Goal: Browse casually

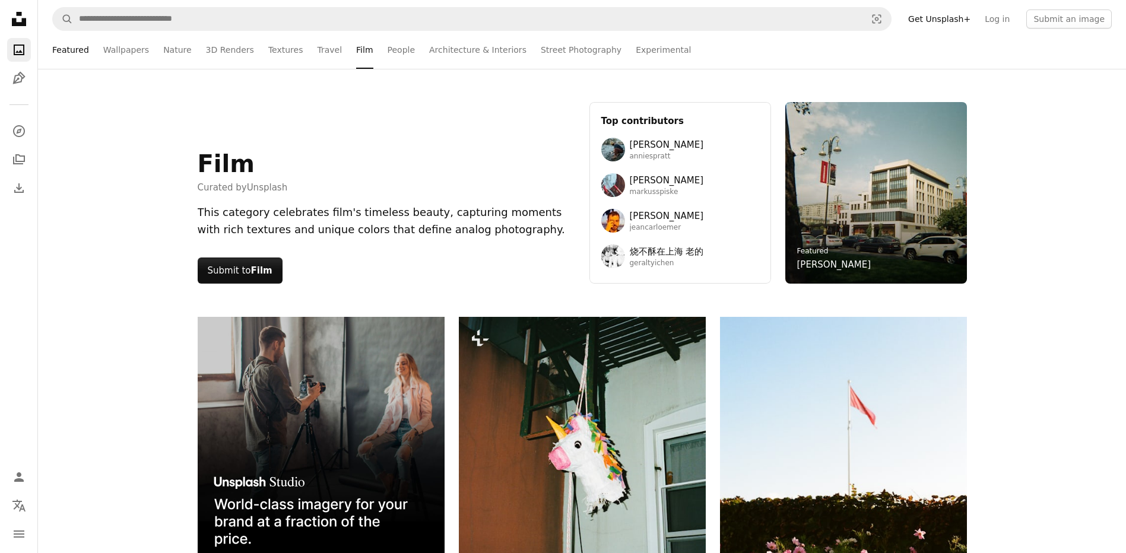
click at [60, 55] on link "Featured" at bounding box center [70, 50] width 37 height 38
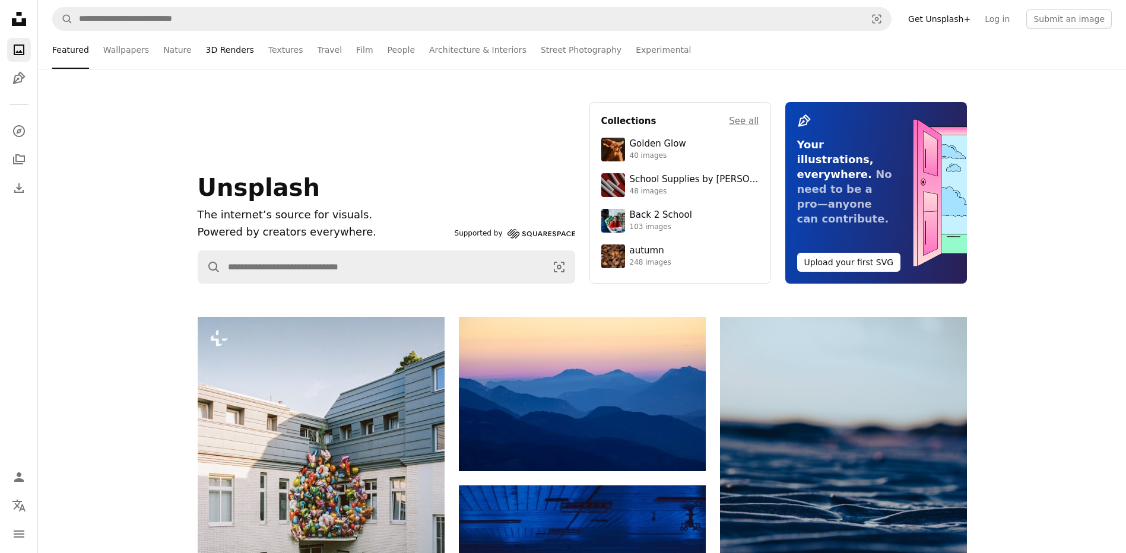
click at [206, 52] on link "3D Renders" at bounding box center [230, 50] width 48 height 38
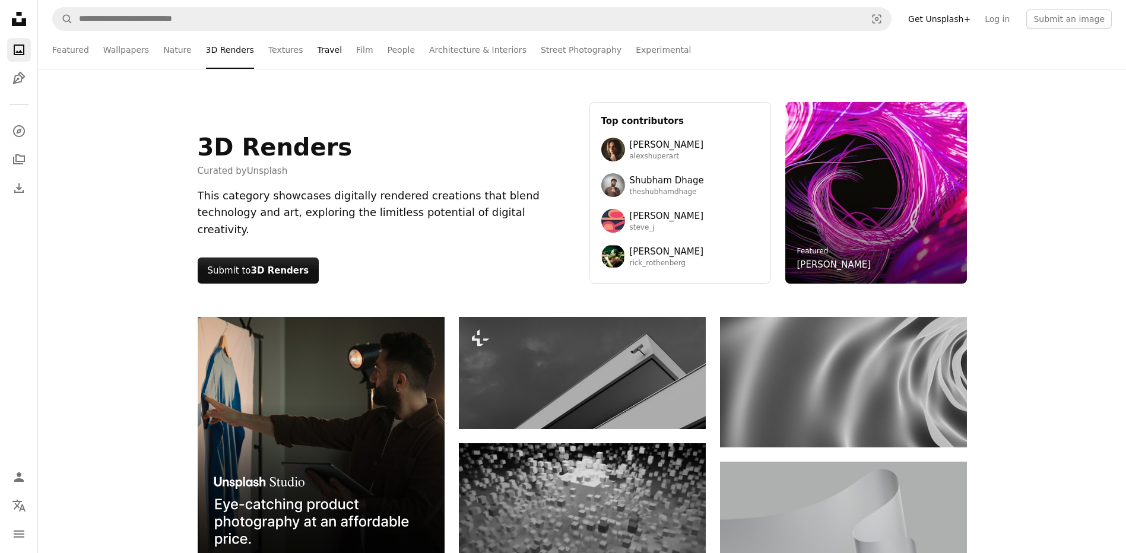
click at [317, 49] on link "Travel" at bounding box center [329, 50] width 25 height 38
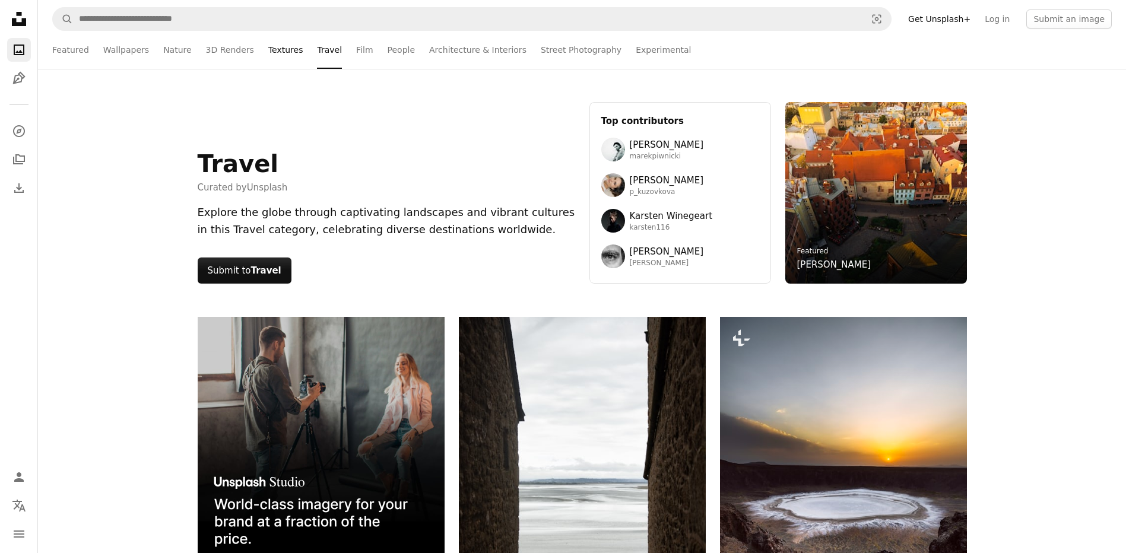
click at [268, 50] on link "Textures" at bounding box center [285, 50] width 35 height 38
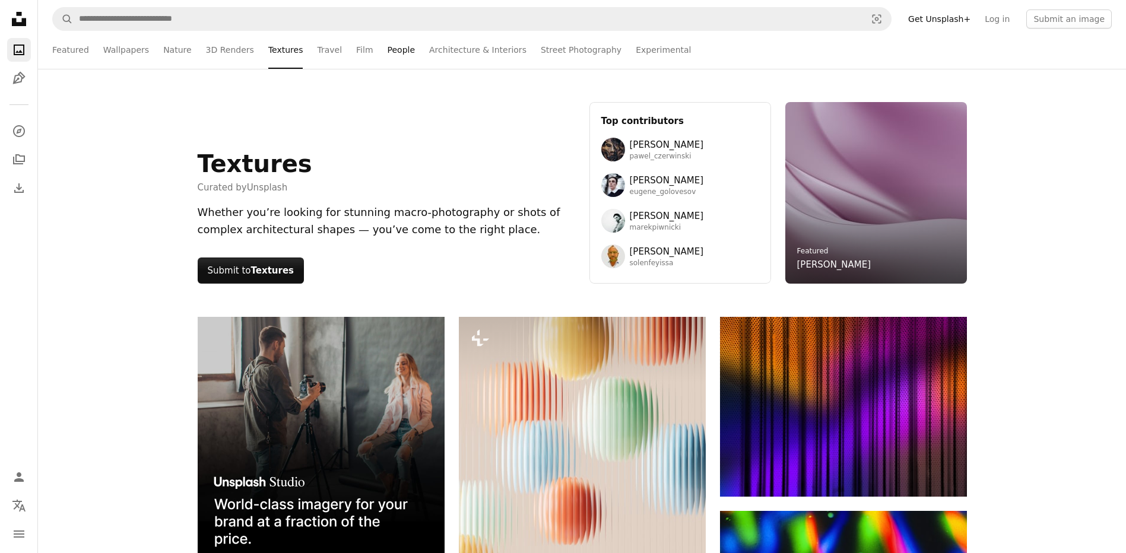
click at [388, 49] on link "People" at bounding box center [402, 50] width 28 height 38
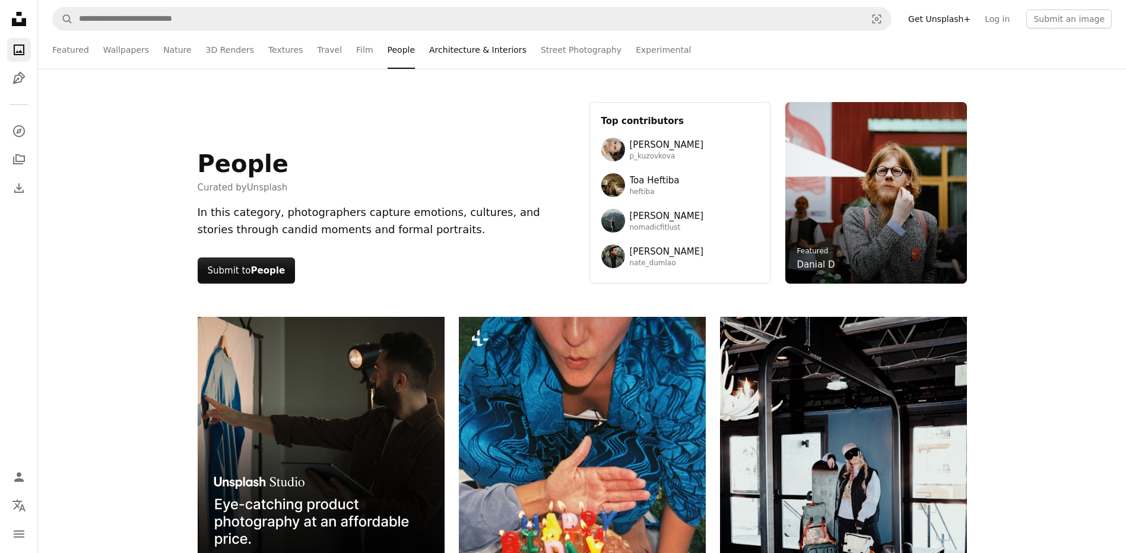
click at [446, 49] on link "Architecture & Interiors" at bounding box center [477, 50] width 97 height 38
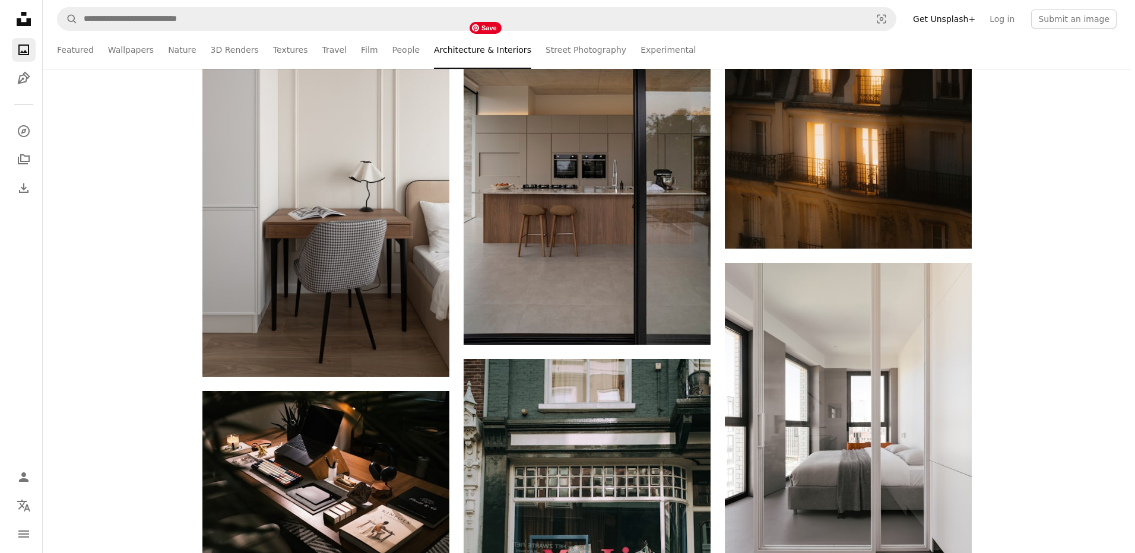
scroll to position [831, 0]
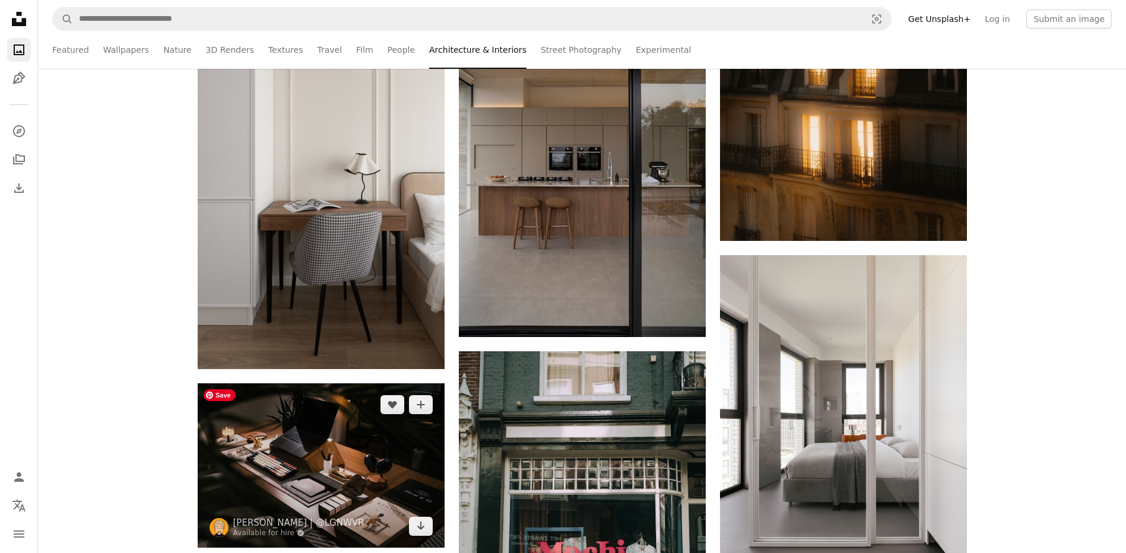
click at [317, 467] on img at bounding box center [321, 466] width 247 height 164
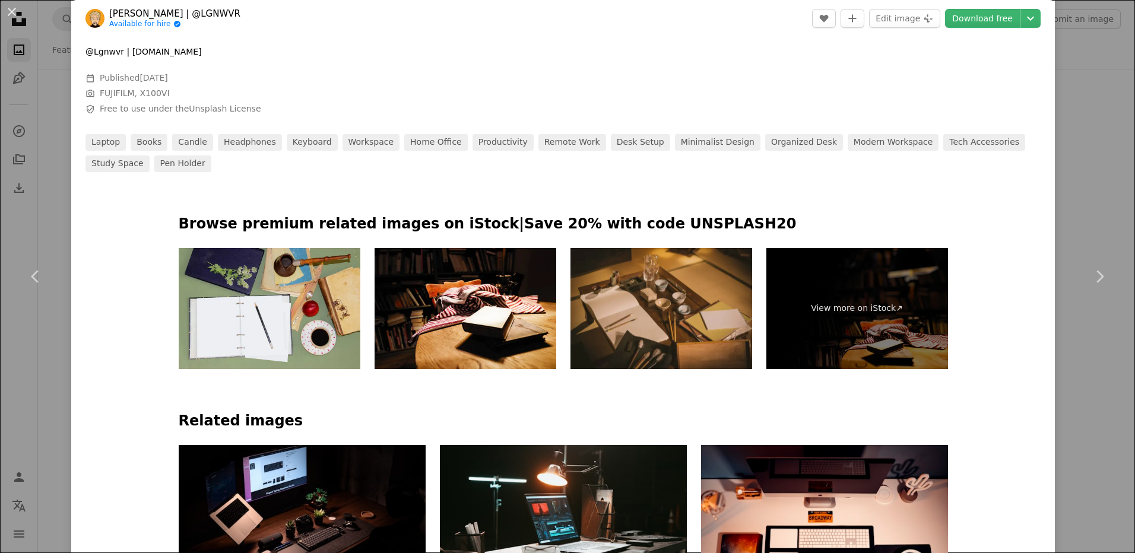
scroll to position [534, 0]
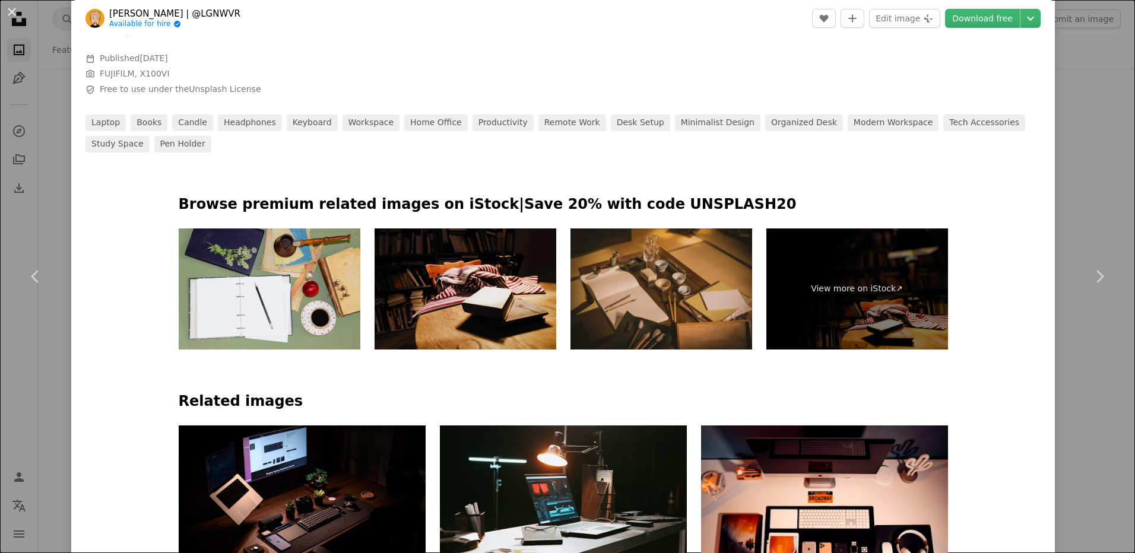
click at [508, 300] on img at bounding box center [466, 289] width 182 height 121
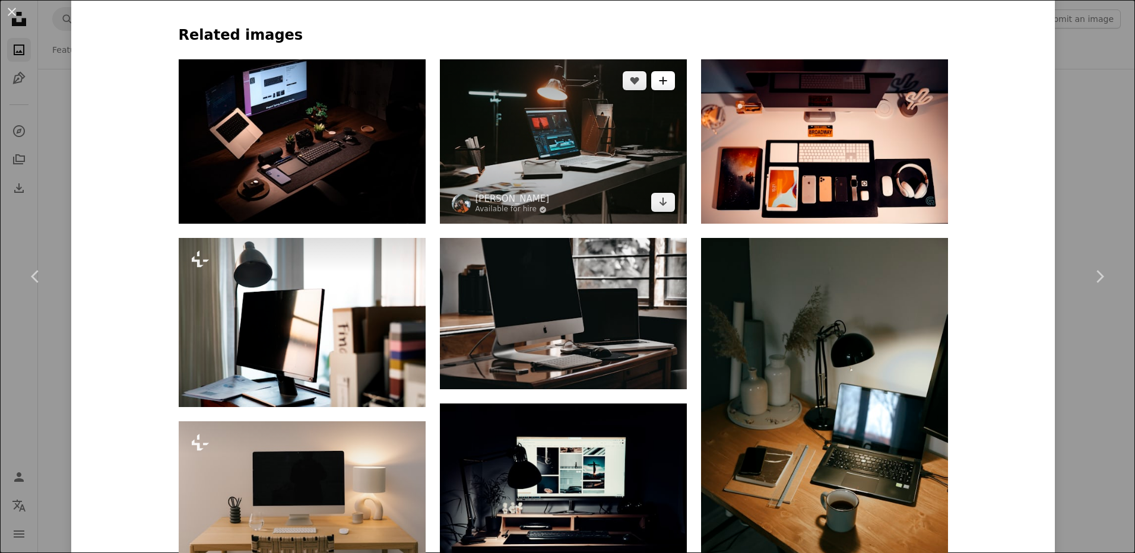
scroll to position [950, 0]
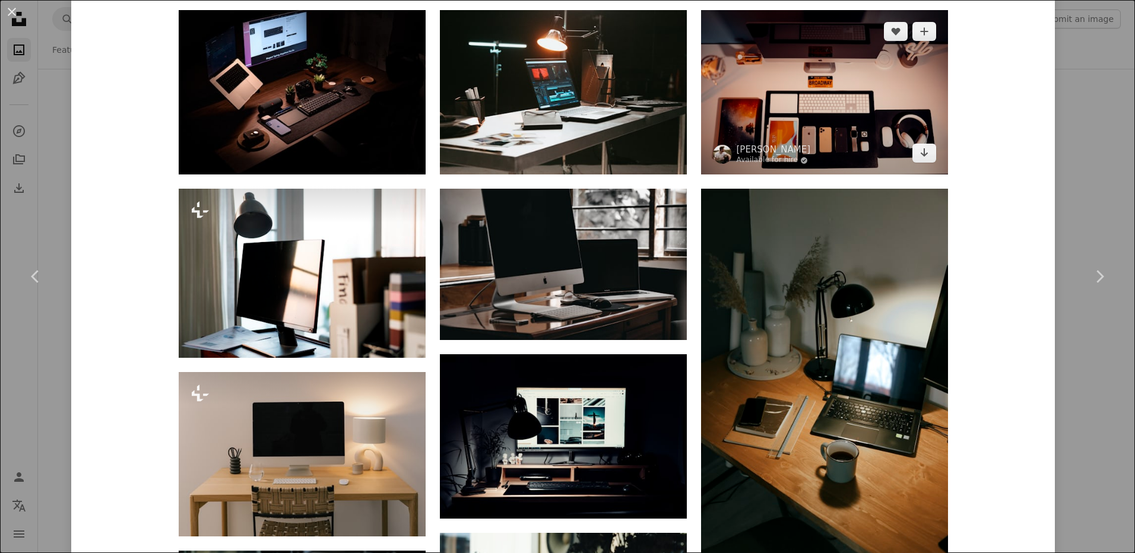
click at [882, 140] on img at bounding box center [824, 92] width 247 height 164
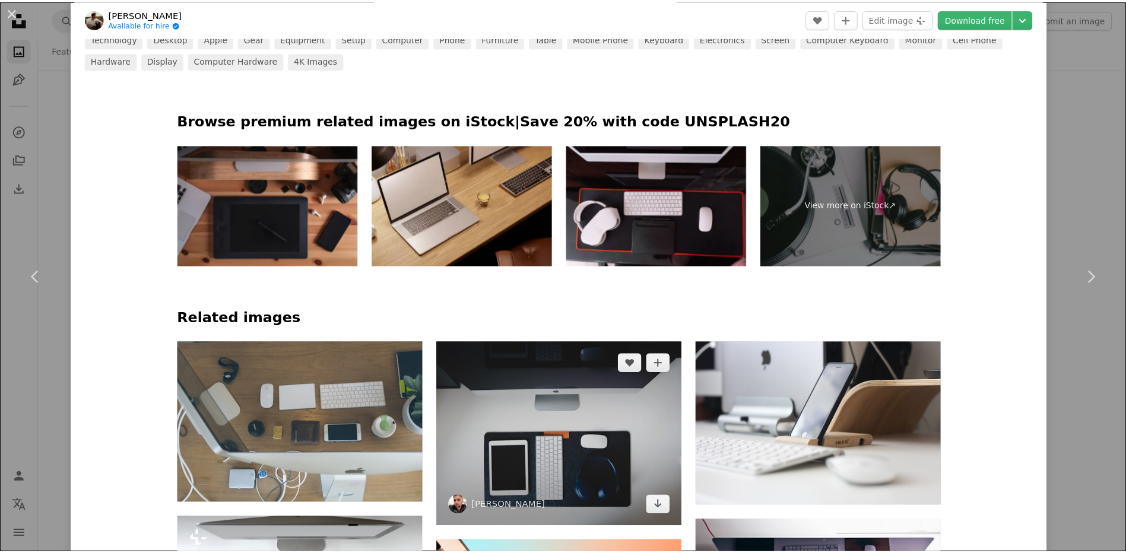
scroll to position [594, 0]
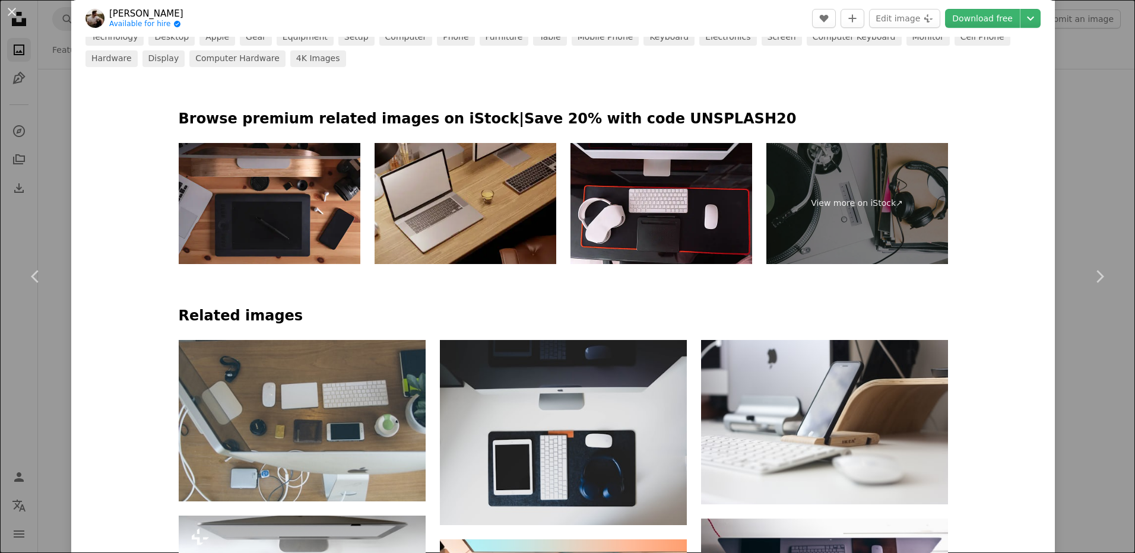
click at [509, 231] on img at bounding box center [466, 203] width 182 height 121
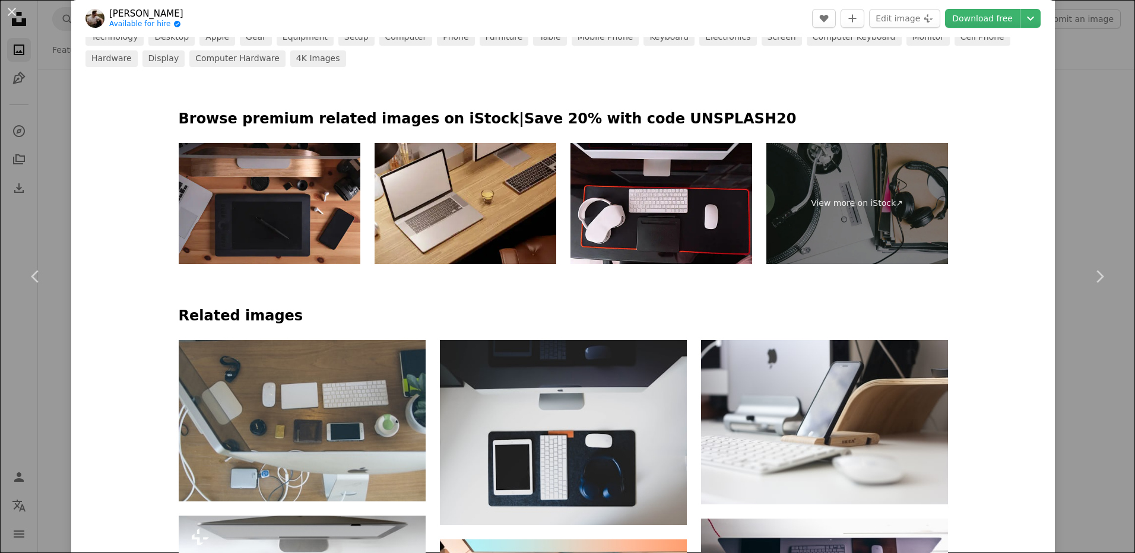
click at [1073, 91] on div "An X shape Chevron left Chevron right [PERSON_NAME] Available for hire A checkm…" at bounding box center [567, 276] width 1135 height 553
